Goal: Transaction & Acquisition: Purchase product/service

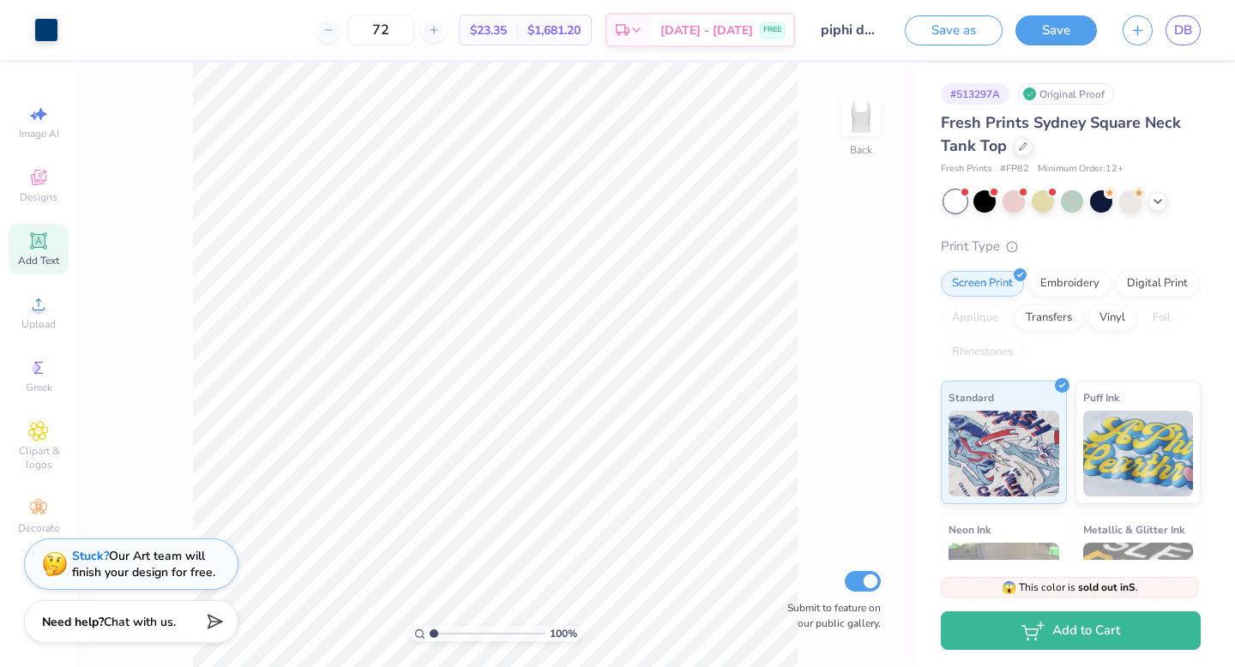
click at [806, 274] on div "100 % Back Submit to feature on our public gallery." at bounding box center [495, 365] width 836 height 605
click at [414, 36] on input "72" at bounding box center [380, 30] width 67 height 31
type input "7"
click at [414, 30] on input "60" at bounding box center [380, 30] width 67 height 31
type input "6"
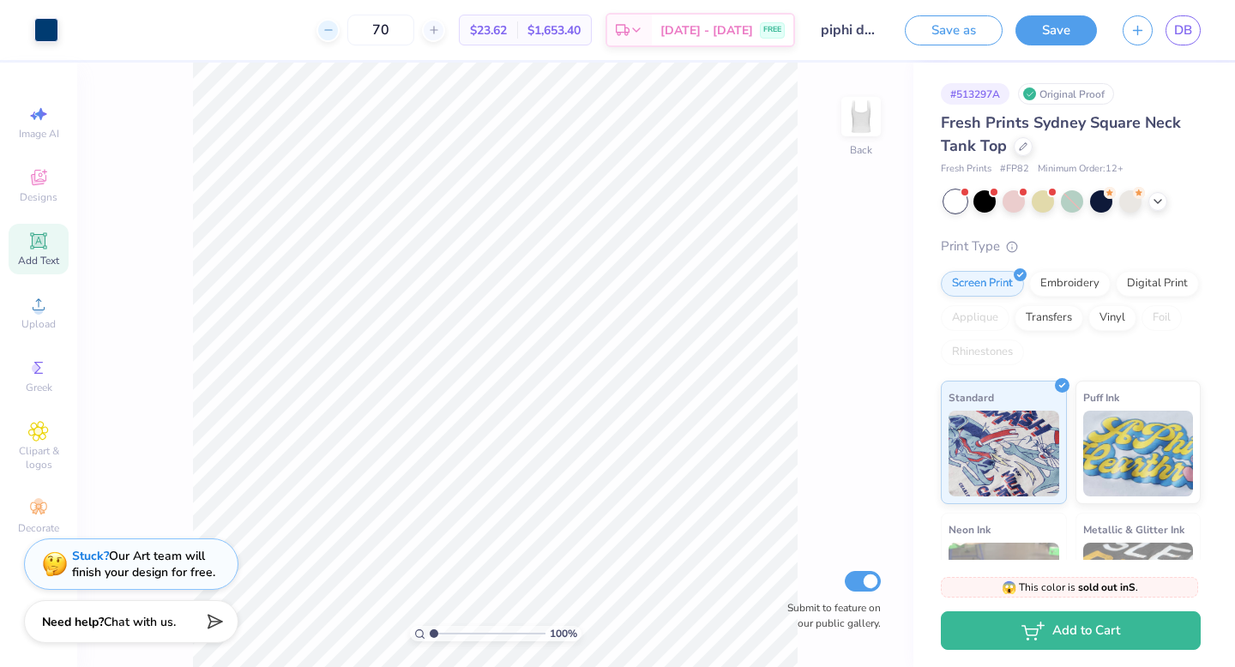
click at [335, 35] on icon at bounding box center [329, 30] width 12 height 12
click at [335, 33] on icon at bounding box center [329, 30] width 12 height 12
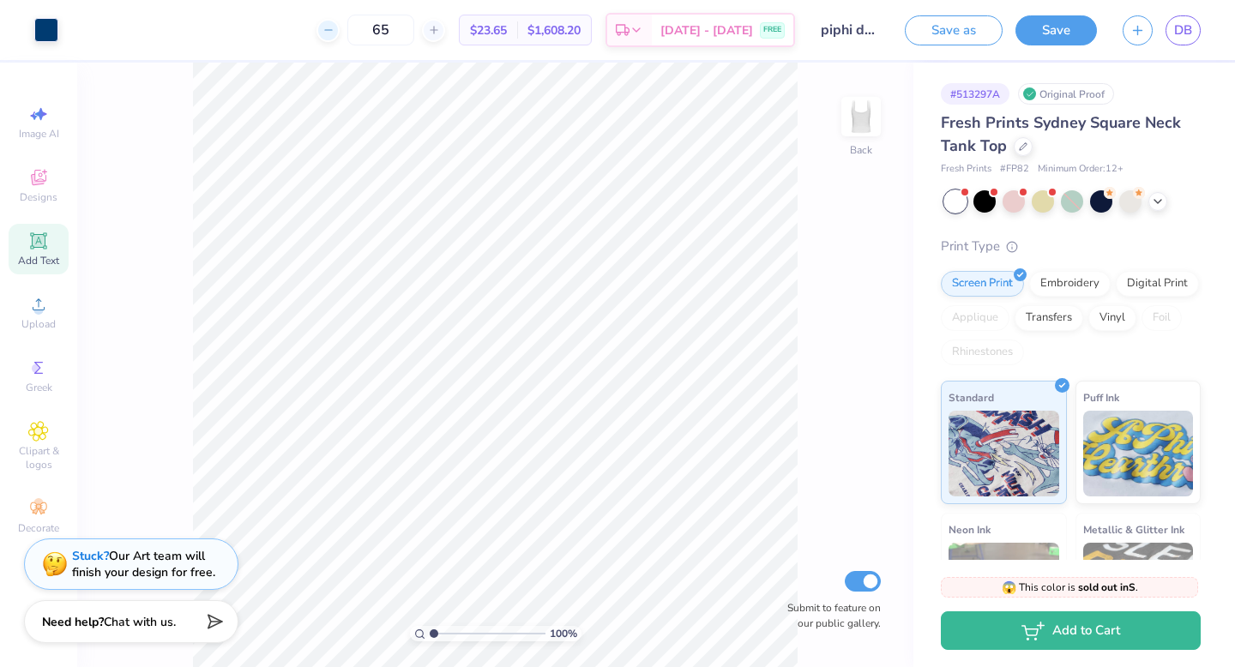
click at [360, 33] on div "65 $23.65 Per Item $1,608.20 Total Est. Delivery [DATE] - [DATE] FREE" at bounding box center [433, 30] width 724 height 60
click at [335, 33] on icon at bounding box center [329, 30] width 12 height 12
click at [360, 33] on div "64 Per Item Total Est. Delivery N/A FREE" at bounding box center [433, 30] width 724 height 60
click at [340, 33] on div at bounding box center [328, 30] width 23 height 23
click at [335, 33] on icon at bounding box center [329, 30] width 12 height 12
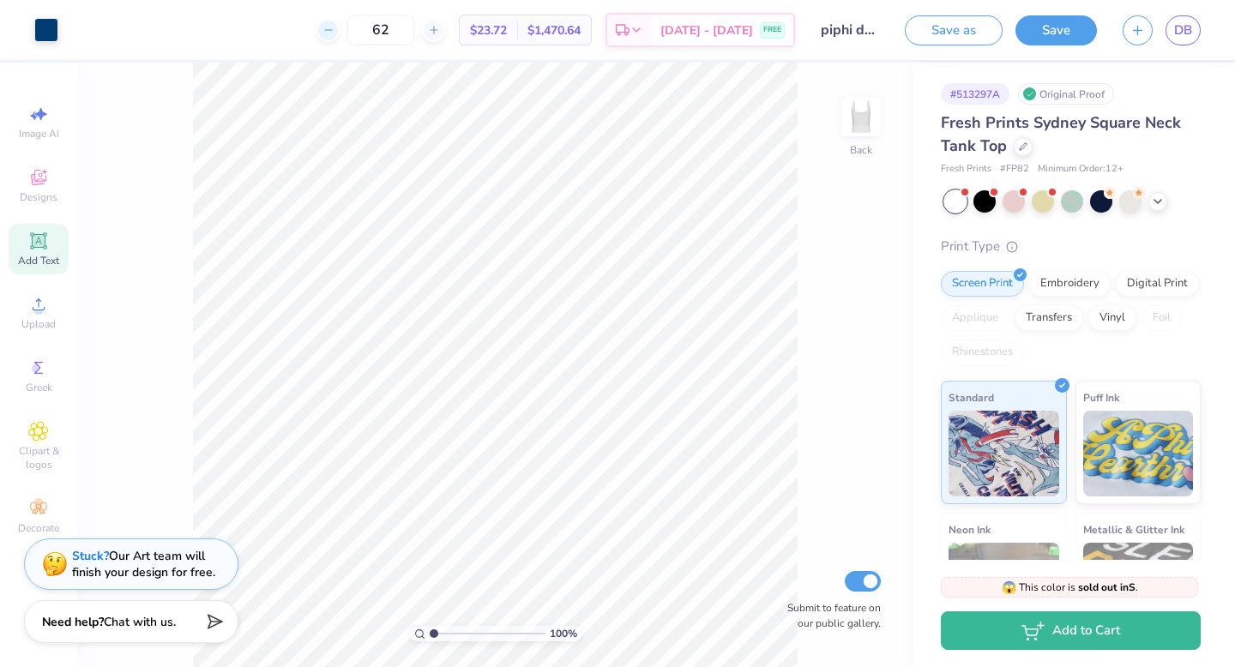
click at [335, 33] on icon at bounding box center [329, 30] width 12 height 12
click at [437, 30] on line at bounding box center [433, 30] width 7 height 0
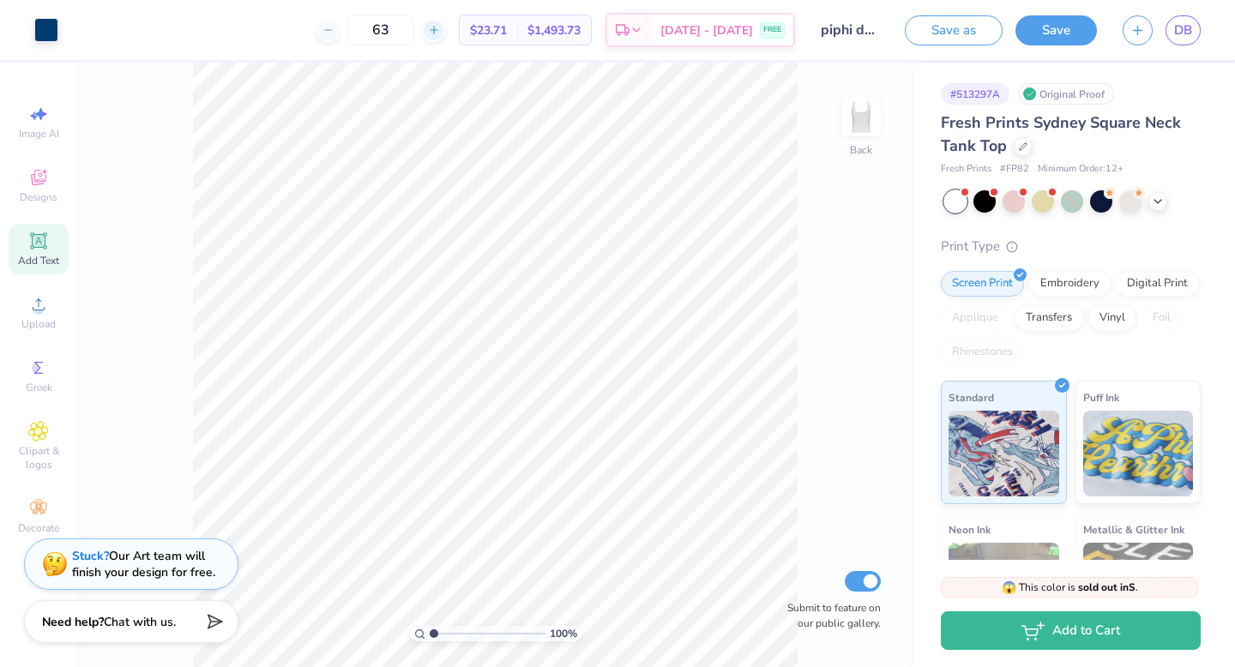
click at [437, 30] on line at bounding box center [433, 30] width 7 height 0
click at [445, 30] on div "67" at bounding box center [381, 30] width 129 height 31
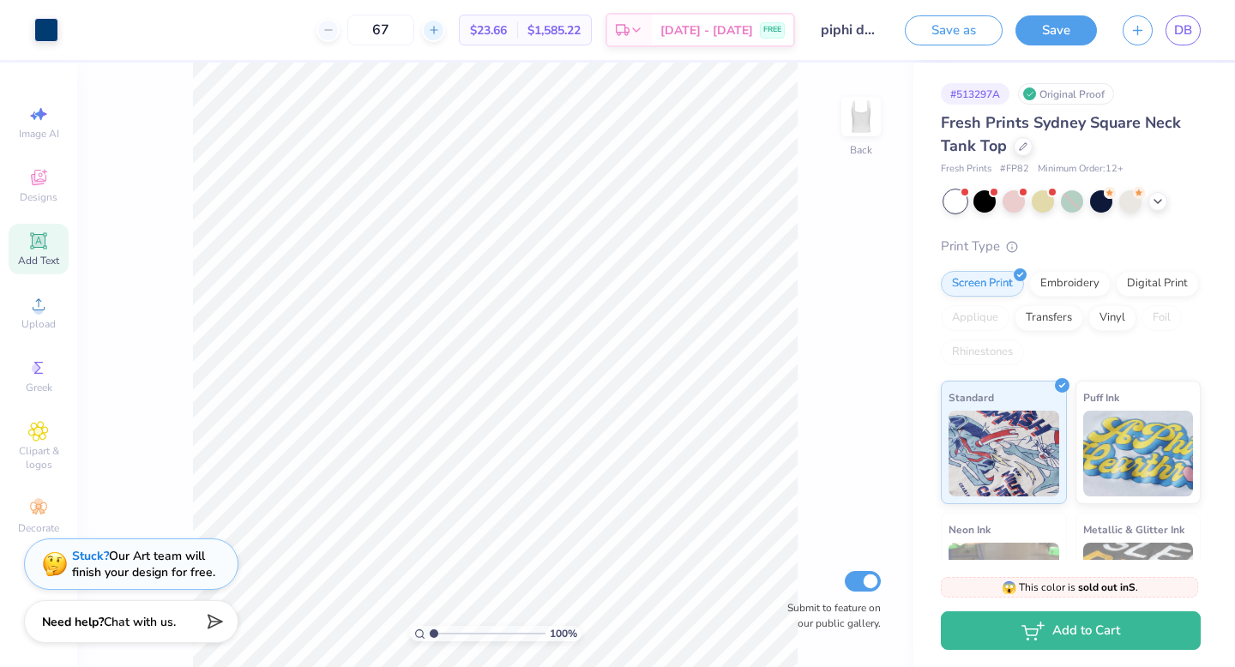
click at [437, 30] on line at bounding box center [433, 30] width 7 height 0
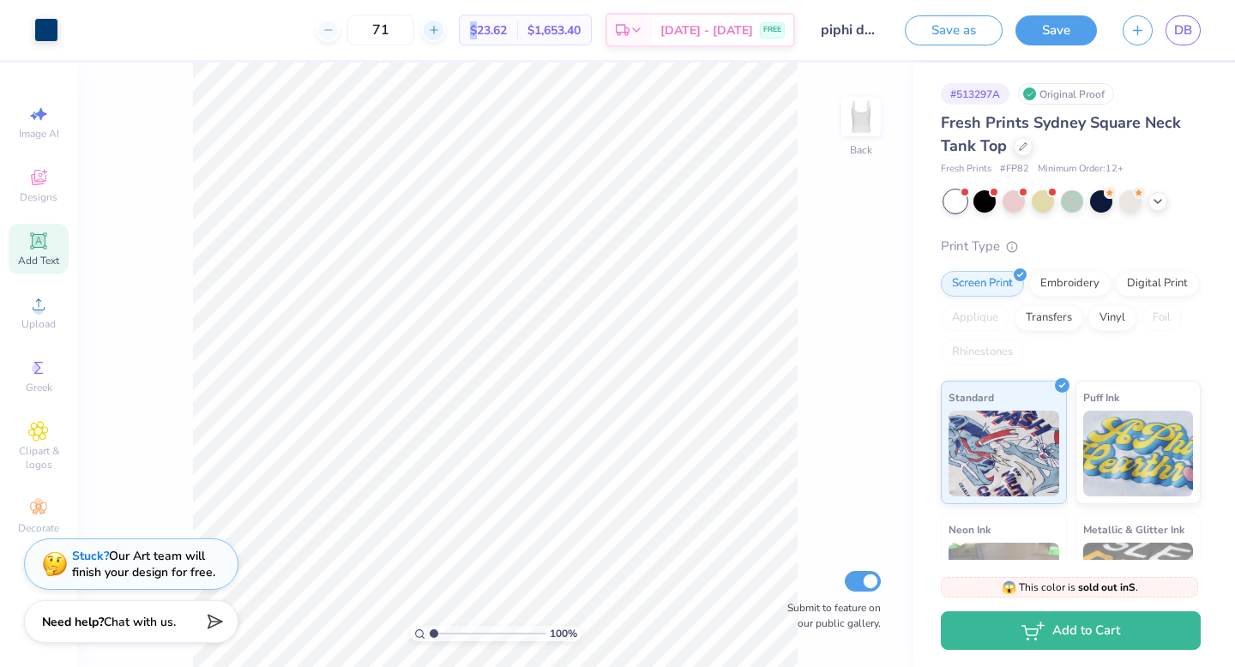
type input "72"
click at [184, 124] on div "100 % Back Submit to feature on our public gallery." at bounding box center [495, 365] width 836 height 605
